Goal: Communication & Community: Ask a question

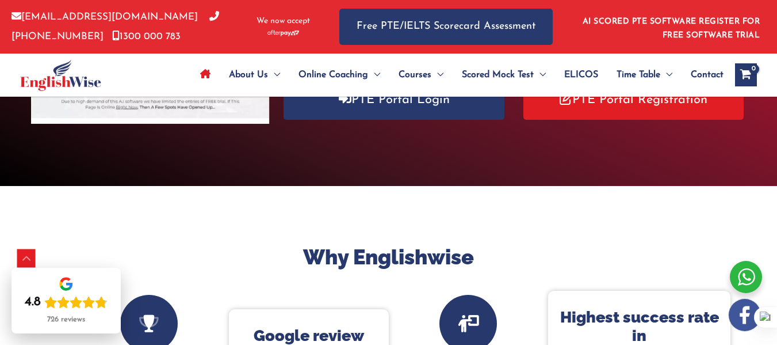
scroll to position [274, 0]
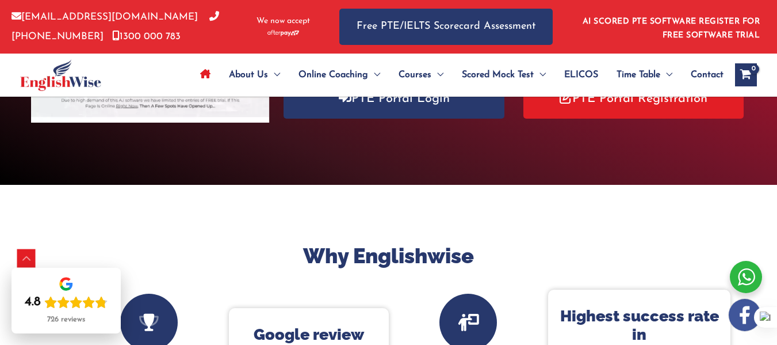
click at [706, 71] on span "Contact" at bounding box center [707, 75] width 33 height 40
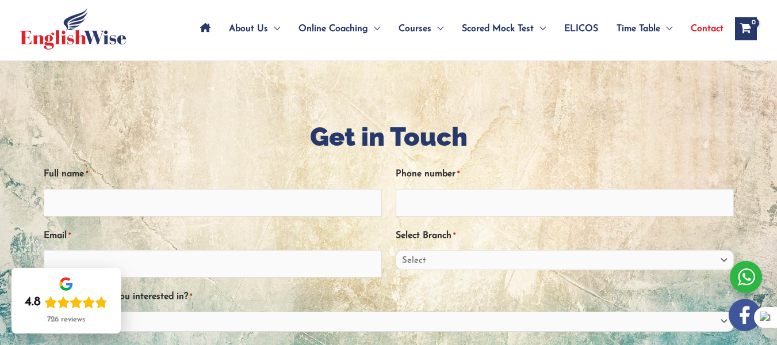
scroll to position [59, 0]
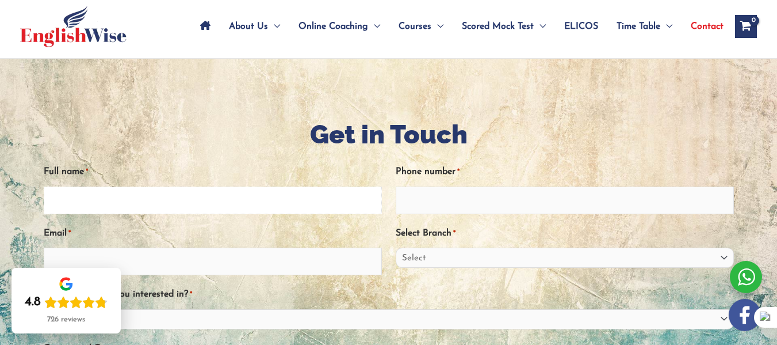
click at [146, 206] on input "Full name *" at bounding box center [213, 200] width 338 height 28
type input "Rohit Chaudhary"
click at [463, 202] on input "Phone number *" at bounding box center [565, 200] width 338 height 28
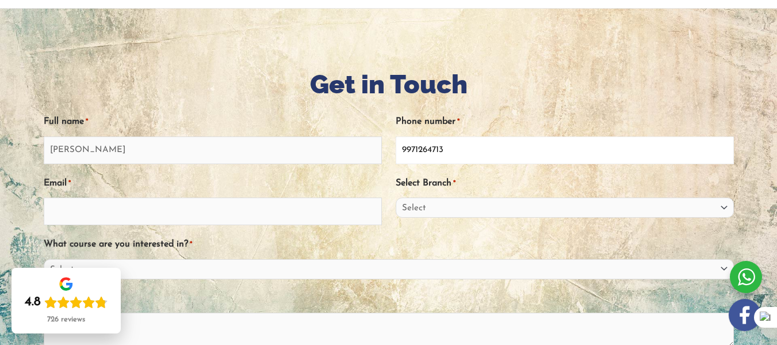
scroll to position [110, 0]
type input "9971264713"
